Goal: Communication & Community: Share content

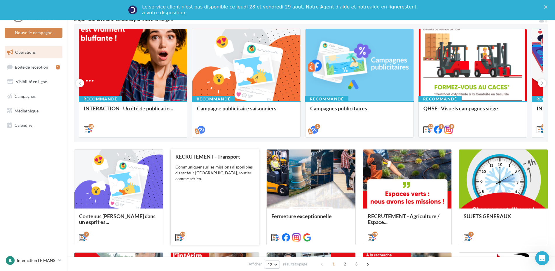
scroll to position [88, 0]
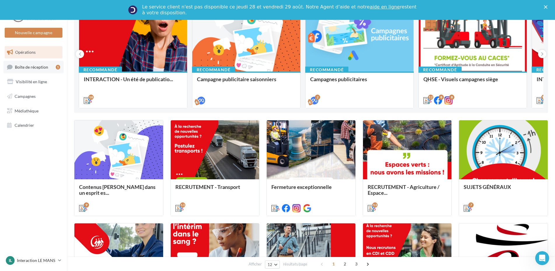
click at [27, 63] on link "Boîte de réception 1" at bounding box center [34, 67] width 60 height 13
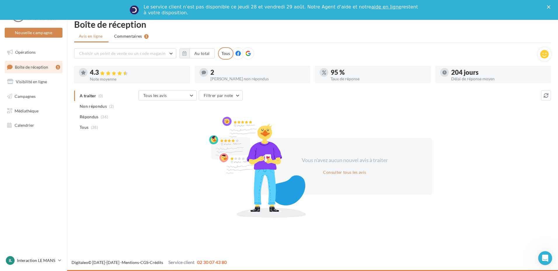
click at [131, 39] on li "Commentaires 1" at bounding box center [131, 36] width 44 height 11
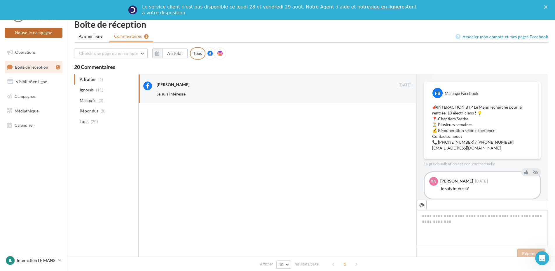
scroll to position [11, 0]
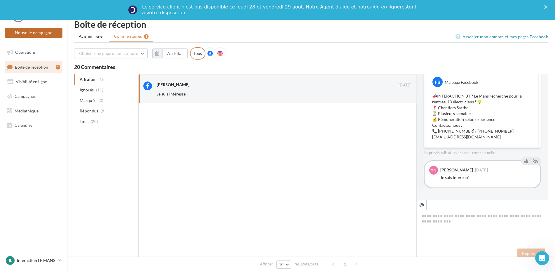
click at [39, 34] on button "Nouvelle campagne" at bounding box center [34, 33] width 58 height 10
click at [241, 170] on div at bounding box center [277, 126] width 555 height 271
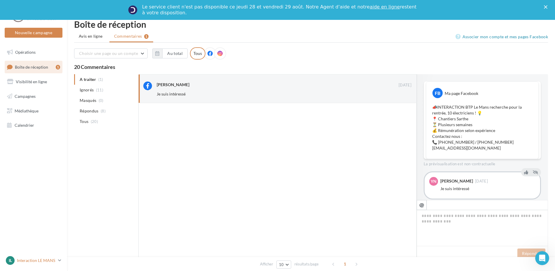
click at [44, 258] on p "Interaction LE MANS" at bounding box center [36, 261] width 39 height 6
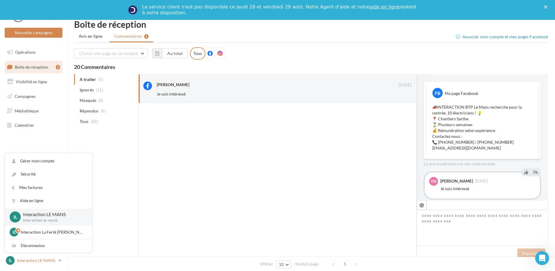
click at [44, 258] on p "Interaction LE MANS" at bounding box center [36, 261] width 39 height 6
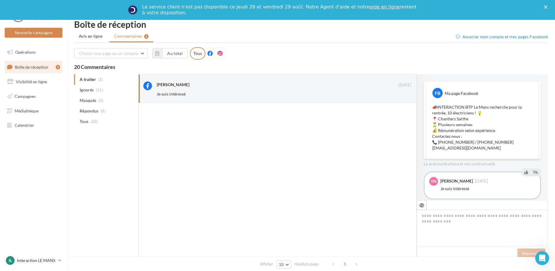
click at [463, 93] on div "Ma page Facebook" at bounding box center [462, 94] width 34 height 6
click at [453, 109] on p "📣INTERACTION BTP Le Mans recherche pour la rentrée, 10 électriciens ! 💡 📍 Chant…" at bounding box center [482, 127] width 100 height 47
click at [451, 135] on p "📣INTERACTION BTP Le Mans recherche pour la rentrée, 10 électriciens ! 💡 📍 Chant…" at bounding box center [482, 127] width 100 height 47
click at [453, 145] on p "📣INTERACTION BTP Le Mans recherche pour la rentrée, 10 électriciens ! 💡 📍 Chant…" at bounding box center [482, 127] width 100 height 47
click at [36, 32] on button "Nouvelle campagne" at bounding box center [34, 33] width 58 height 10
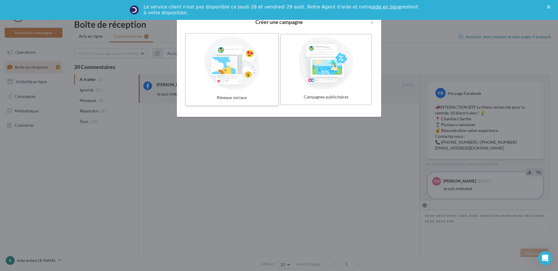
click at [230, 84] on div at bounding box center [232, 63] width 88 height 54
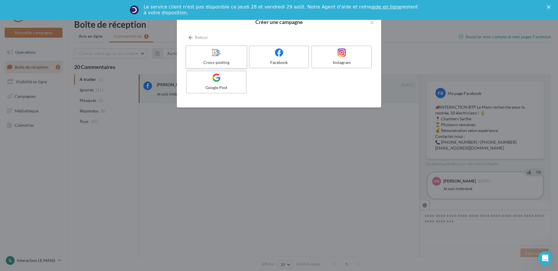
click at [213, 60] on div "Cross-posting" at bounding box center [216, 63] width 55 height 6
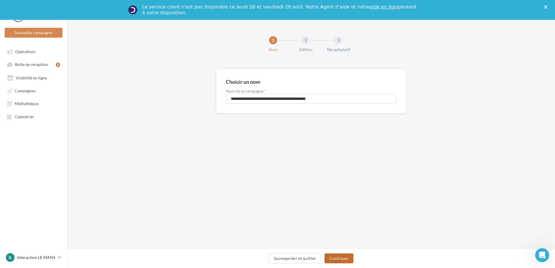
click at [338, 255] on button "Continuer" at bounding box center [339, 258] width 29 height 10
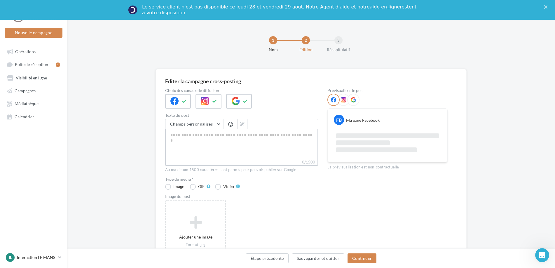
click at [191, 153] on textarea "0/1500" at bounding box center [241, 144] width 153 height 30
click at [36, 71] on ul "Opérations Boîte de réception 1 Visibilité en ligne Campagnes Médiathèque Calen…" at bounding box center [33, 84] width 62 height 80
click at [36, 70] on ul "Opérations Boîte de réception 1 Visibilité en ligne Campagnes Médiathèque Calen…" at bounding box center [33, 84] width 62 height 80
click at [34, 67] on link "Boîte de réception 1" at bounding box center [34, 64] width 60 height 11
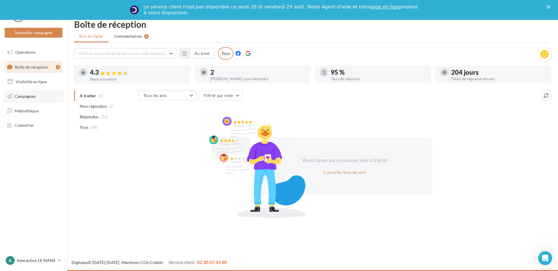
click at [41, 95] on link "Campagnes" at bounding box center [34, 96] width 60 height 12
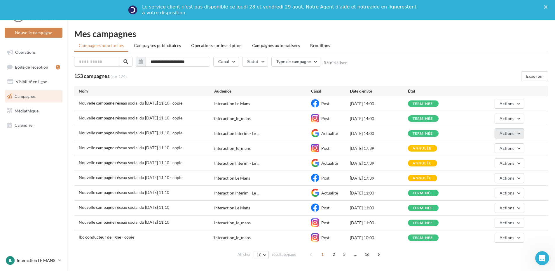
click at [505, 131] on span "Actions" at bounding box center [507, 133] width 15 height 5
click at [503, 234] on button "Actions" at bounding box center [509, 238] width 29 height 10
click at [496, 193] on button "Voir les résultats" at bounding box center [495, 193] width 58 height 15
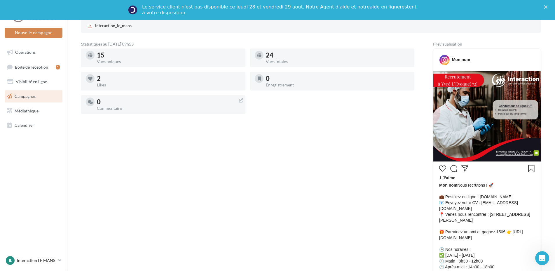
scroll to position [171, 0]
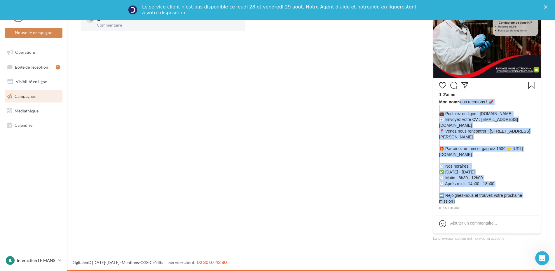
drag, startPoint x: 459, startPoint y: 201, endPoint x: 460, endPoint y: 102, distance: 99.6
click at [460, 102] on span "Mon nom Nous recrutons ! 🚀 💼 Postulez en ligne : interaction-interim.com 📧 Envo…" at bounding box center [487, 151] width 96 height 105
copy span "Nous recrutons ! 🚀 💼 Postulez en ligne : interaction-interim.com 📧 Envoyez votr…"
click at [20, 39] on div "Nouvelle campagne Nouvelle campagne" at bounding box center [34, 25] width 58 height 37
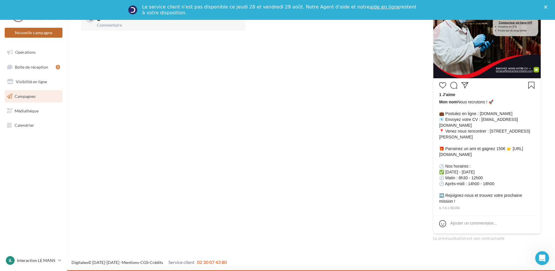
click at [23, 33] on button "Nouvelle campagne" at bounding box center [34, 33] width 58 height 10
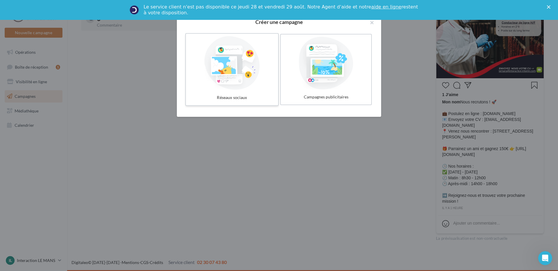
click at [240, 75] on div at bounding box center [232, 63] width 88 height 54
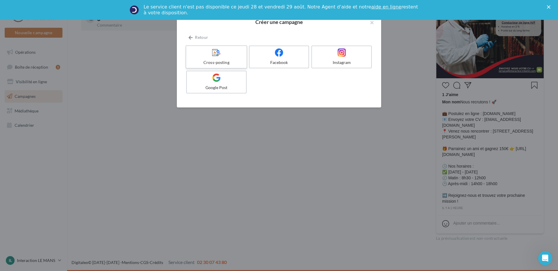
click at [227, 56] on div at bounding box center [216, 52] width 55 height 9
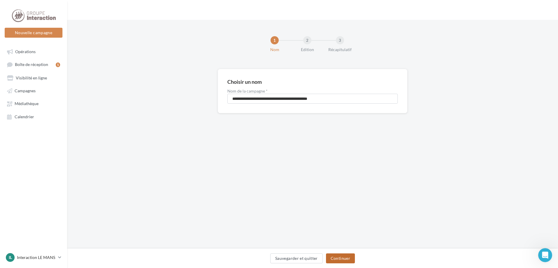
click at [345, 257] on button "Continuer" at bounding box center [340, 258] width 29 height 10
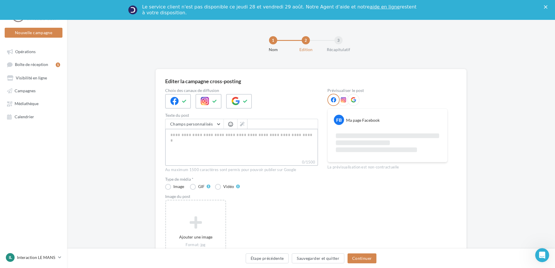
click at [221, 130] on textarea "0/1500" at bounding box center [241, 144] width 153 height 30
paste textarea "**********"
type textarea "**********"
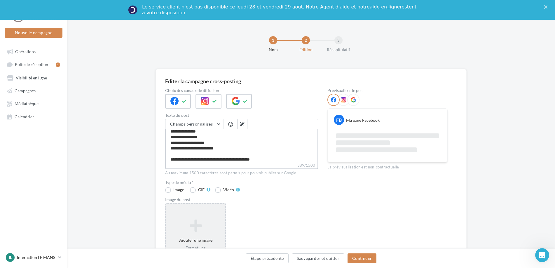
type textarea "**********"
click at [206, 224] on icon at bounding box center [195, 225] width 55 height 14
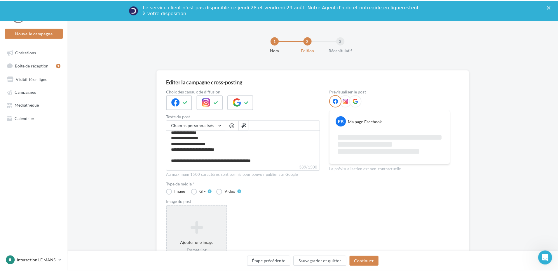
scroll to position [48, 0]
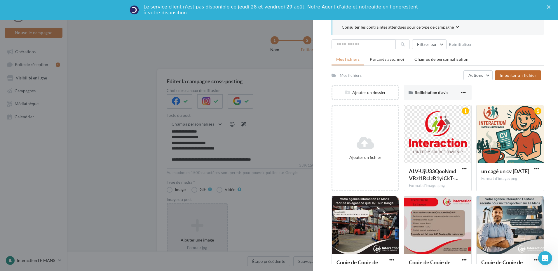
click at [515, 77] on span "Importer un fichier" at bounding box center [518, 75] width 37 height 5
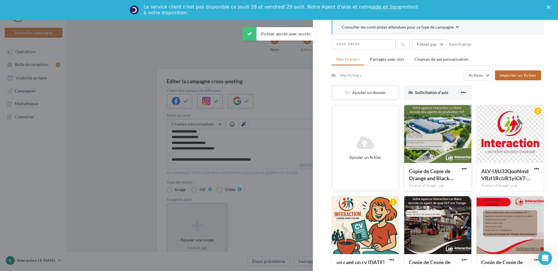
click at [425, 124] on div at bounding box center [437, 134] width 67 height 58
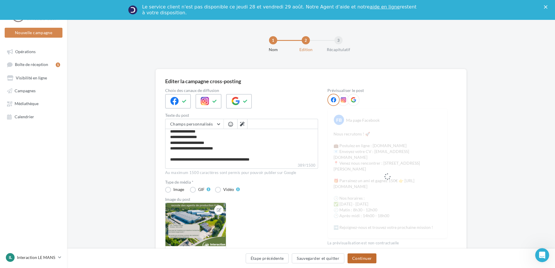
click at [369, 256] on button "Continuer" at bounding box center [362, 258] width 29 height 10
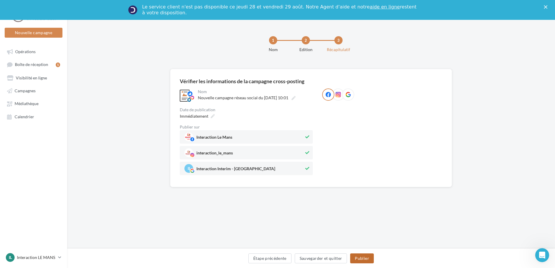
click at [369, 256] on button "Publier" at bounding box center [361, 258] width 23 height 10
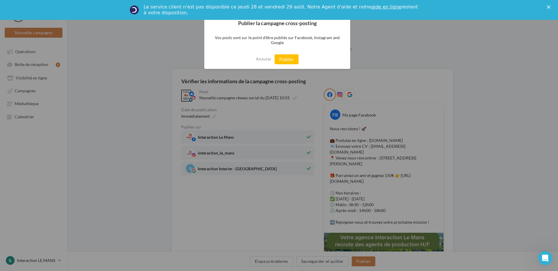
click at [279, 49] on p "Vos posts sont sur le point d'être publiés sur Facebook, Instagram and Google" at bounding box center [277, 39] width 146 height 19
click at [287, 55] on button "Publier" at bounding box center [287, 59] width 24 height 10
